Goal: Navigation & Orientation: Understand site structure

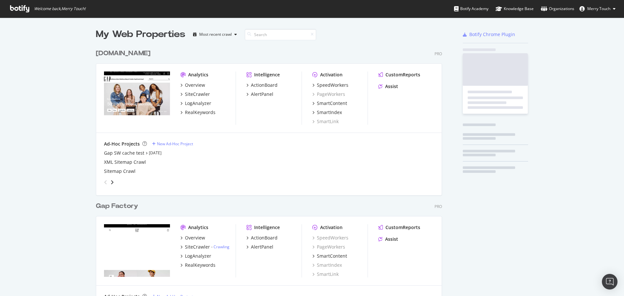
scroll to position [744, 347]
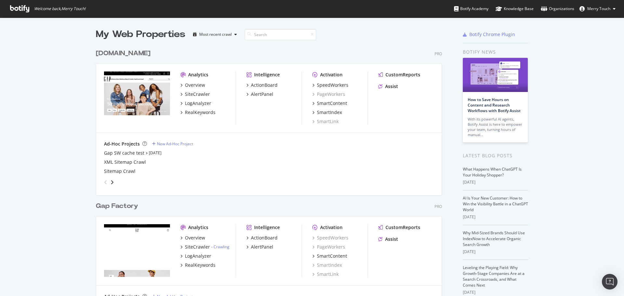
click at [113, 183] on div "grid" at bounding box center [267, 181] width 333 height 13
click at [112, 183] on div "angle-right" at bounding box center [112, 182] width 5 height 7
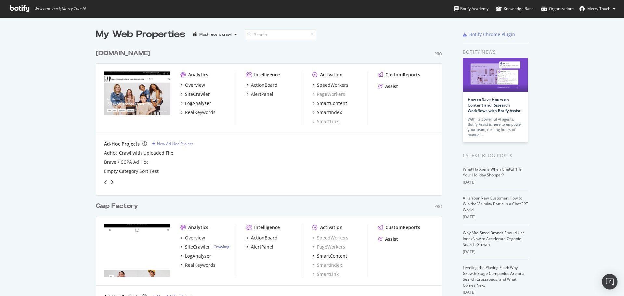
click at [112, 183] on div "angle-right" at bounding box center [112, 182] width 5 height 7
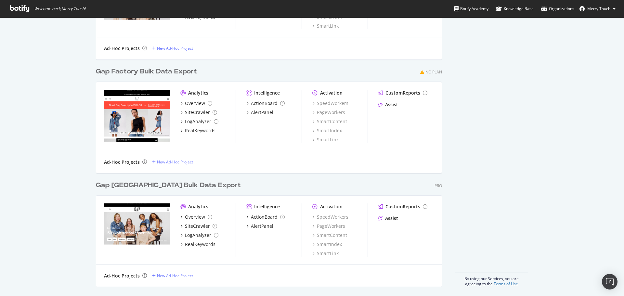
scroll to position [504, 0]
